Goal: Find specific page/section: Find specific page/section

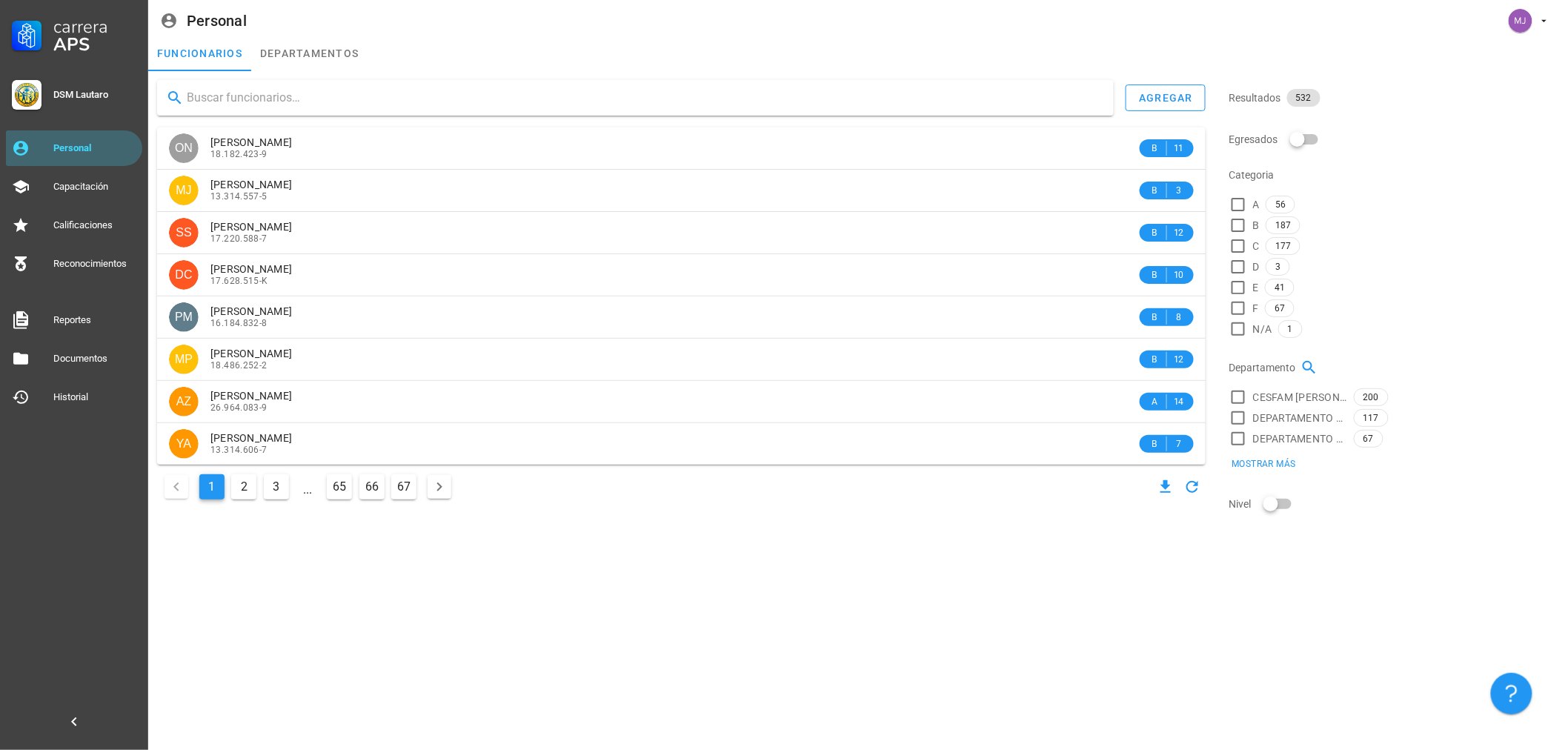
click at [383, 99] on input "text" at bounding box center [645, 98] width 916 height 24
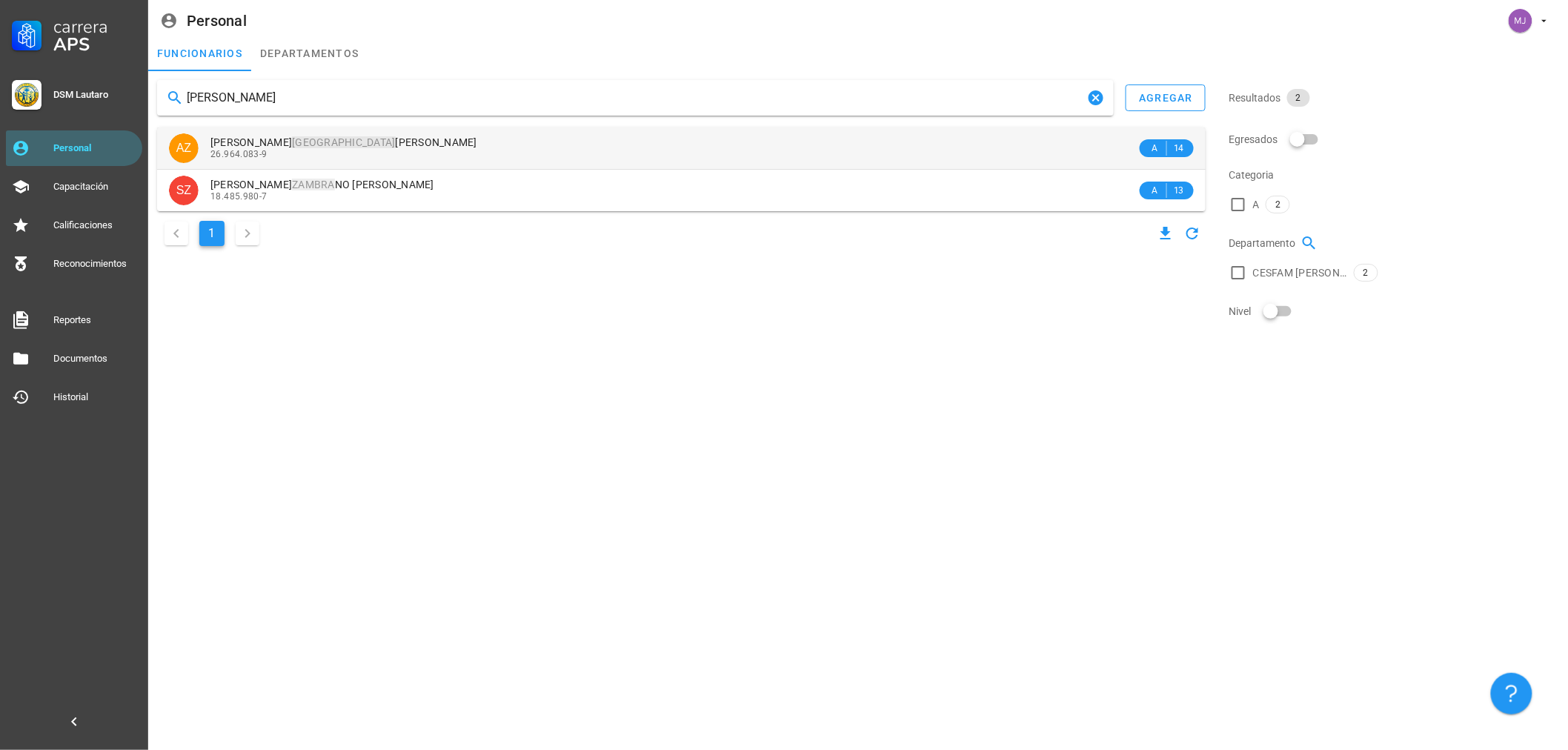
type input "[PERSON_NAME]"
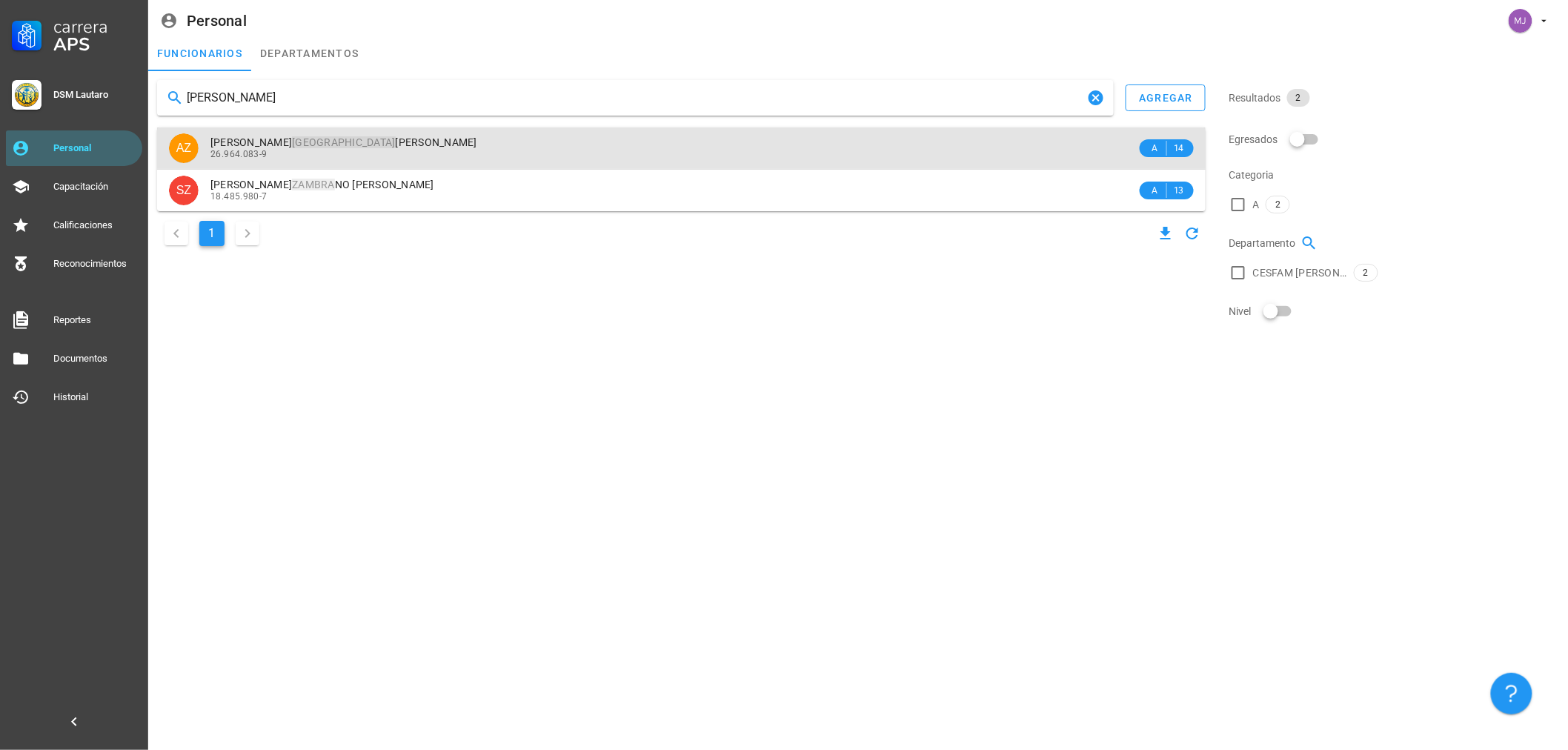
click at [395, 150] on div "26.964.083-9" at bounding box center [673, 154] width 926 height 11
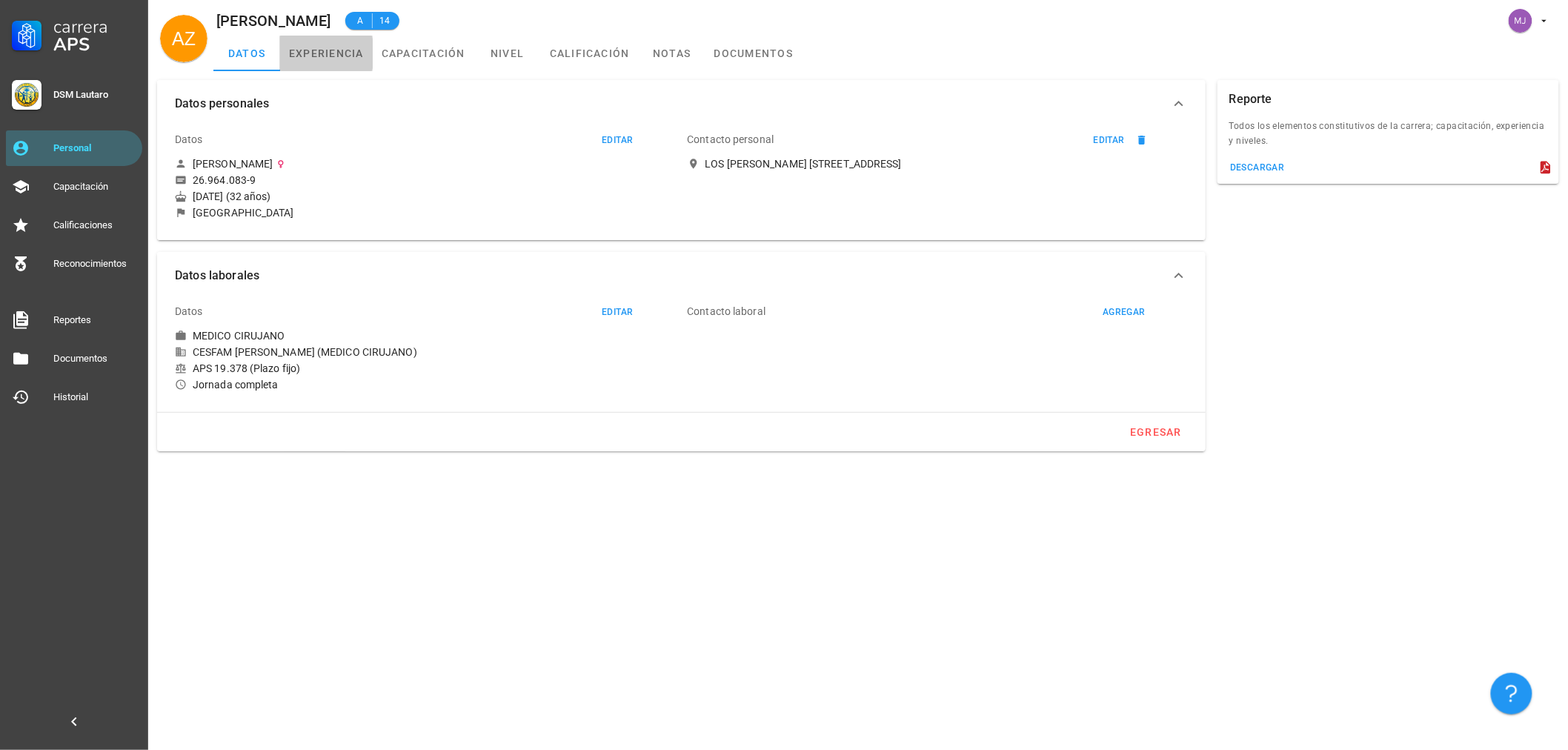
click at [289, 67] on link "experiencia" at bounding box center [326, 53] width 93 height 36
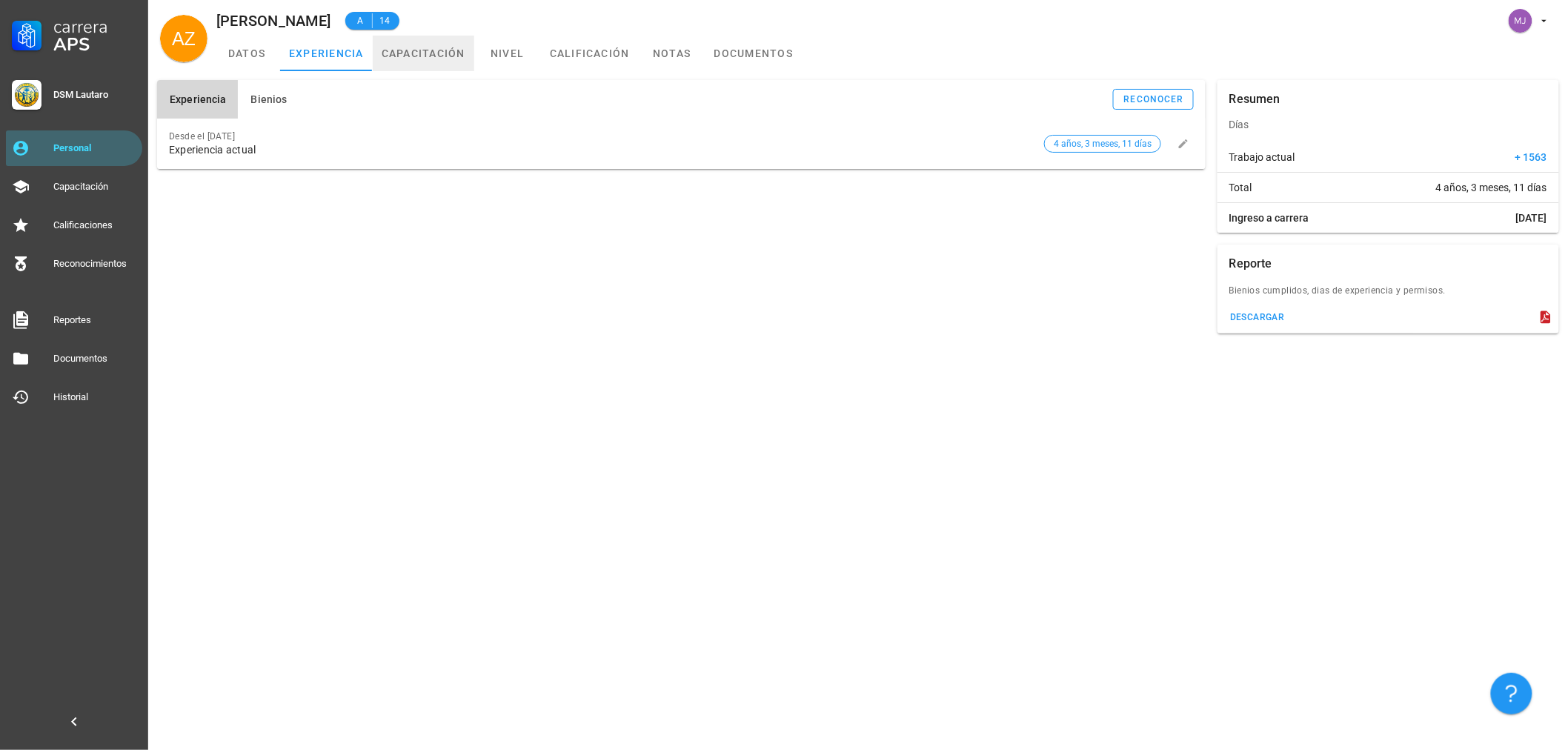
click at [452, 59] on link "capacitación" at bounding box center [423, 53] width 102 height 36
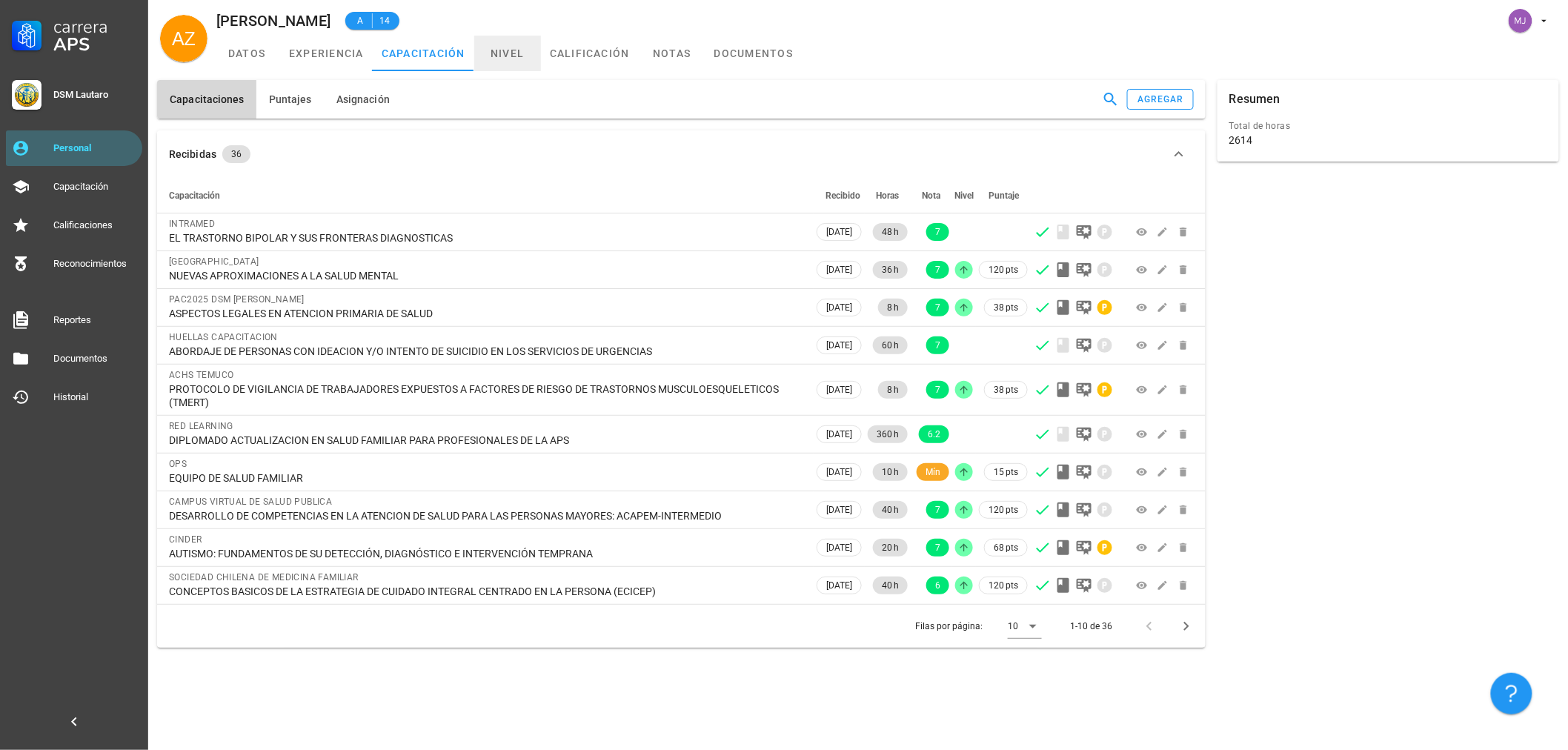
click at [524, 56] on link "nivel" at bounding box center [507, 53] width 67 height 36
